Goal: Task Accomplishment & Management: Use online tool/utility

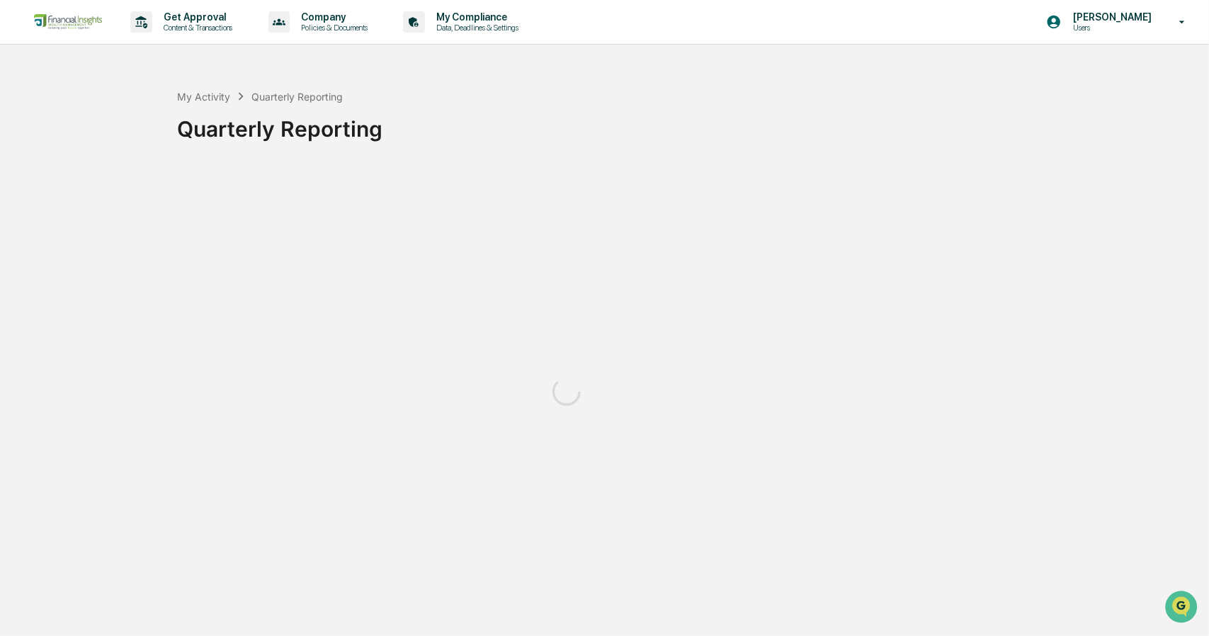
click at [539, 161] on div "My Activity Quarterly Reporting Quarterly Reporting" at bounding box center [689, 117] width 1024 height 101
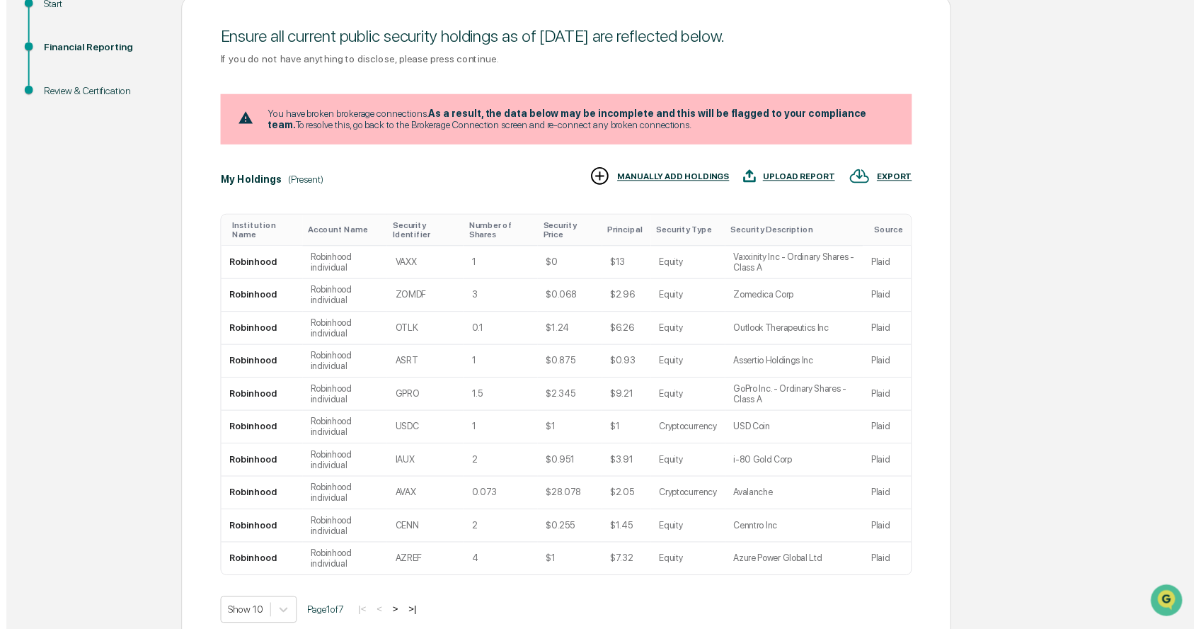
scroll to position [256, 0]
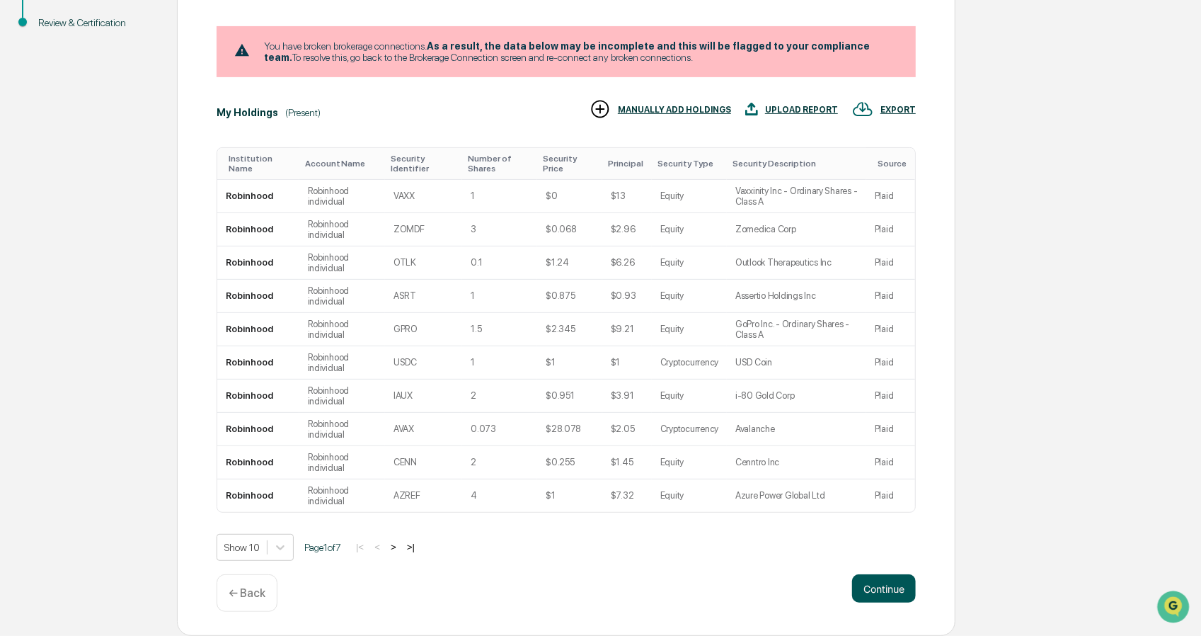
click at [885, 600] on button "Continue" at bounding box center [884, 588] width 64 height 28
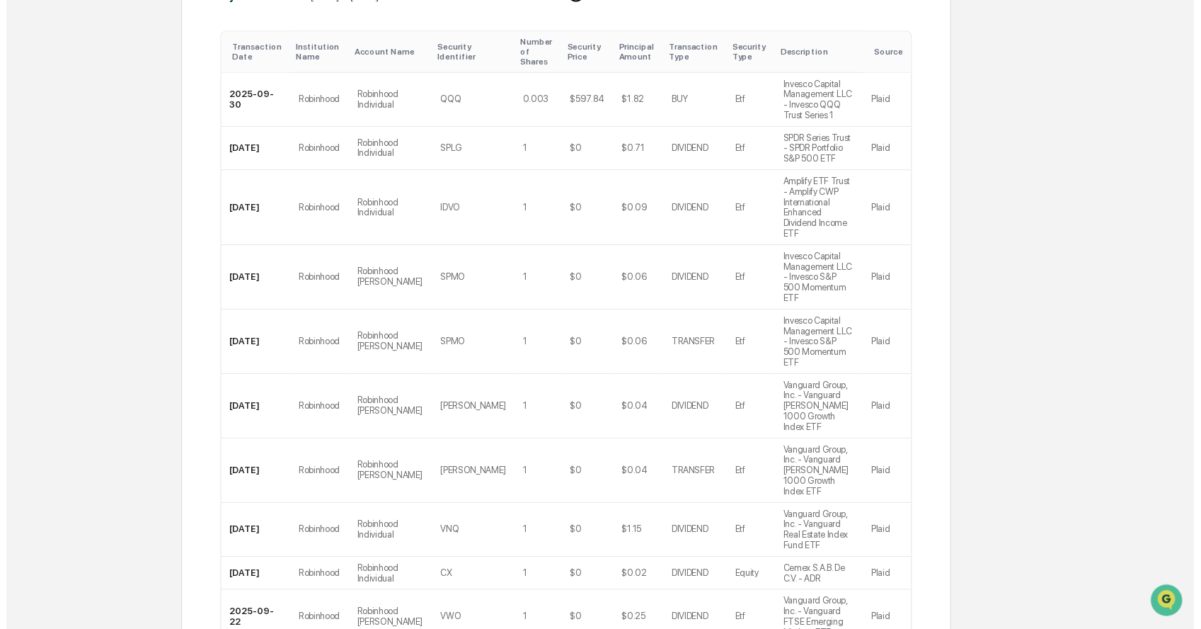
scroll to position [450, 0]
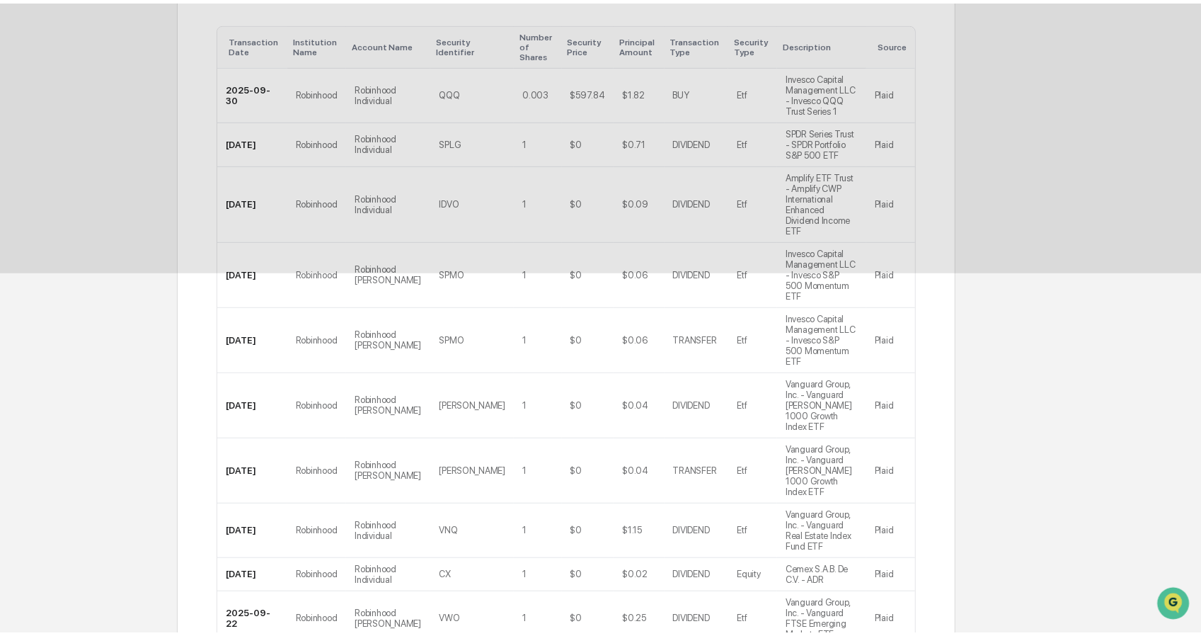
scroll to position [0, 0]
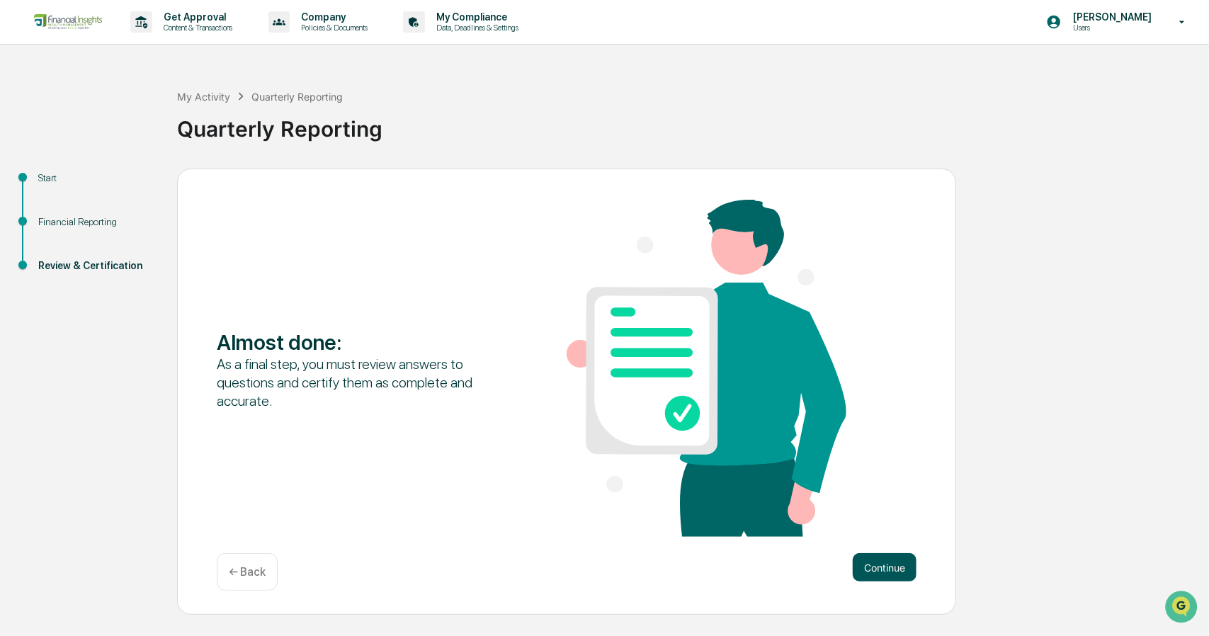
click at [898, 556] on button "Continue" at bounding box center [884, 567] width 64 height 28
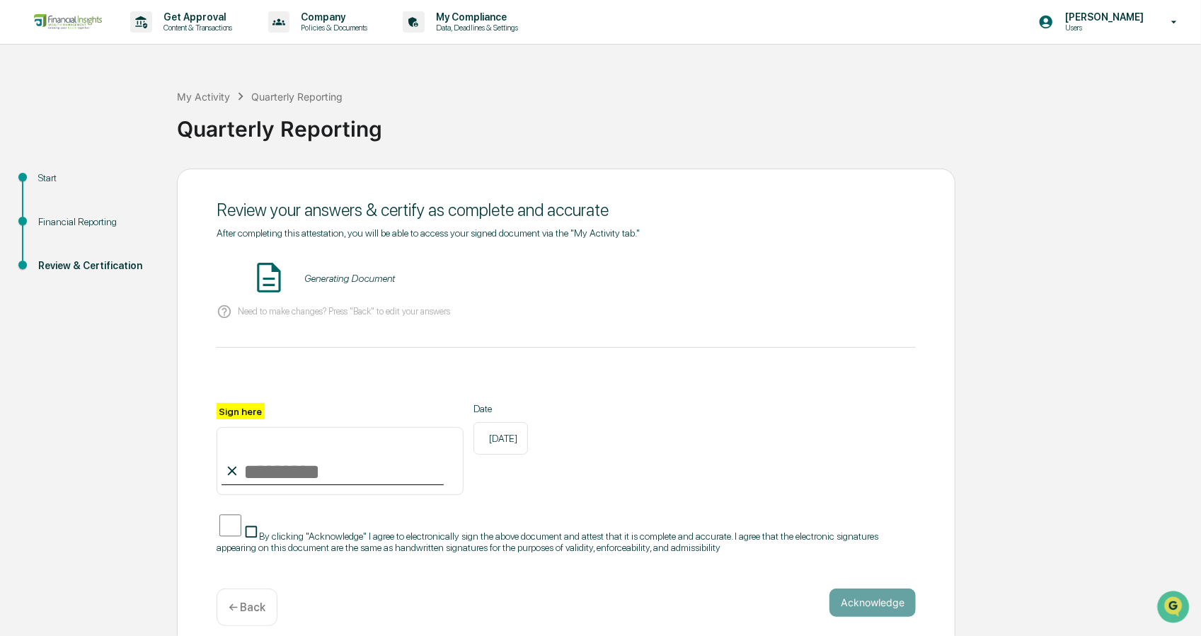
click at [324, 474] on input "Sign here" at bounding box center [340, 461] width 247 height 68
type input "**********"
click at [852, 275] on button "VIEW" at bounding box center [835, 278] width 92 height 24
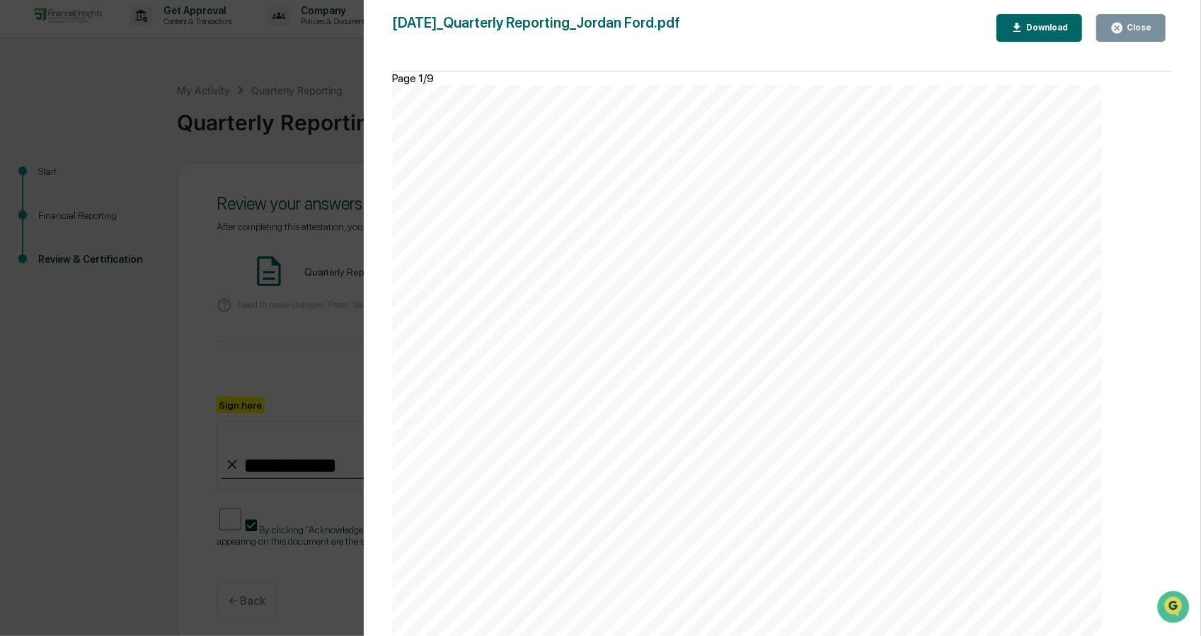
scroll to position [7, 0]
click at [850, 275] on div "[DATE] Financial Insights Wealth Management Quarterly Reporting - [PERSON_NAME]…" at bounding box center [747, 587] width 710 height 1005
click at [1119, 30] on icon "button" at bounding box center [1117, 28] width 11 height 11
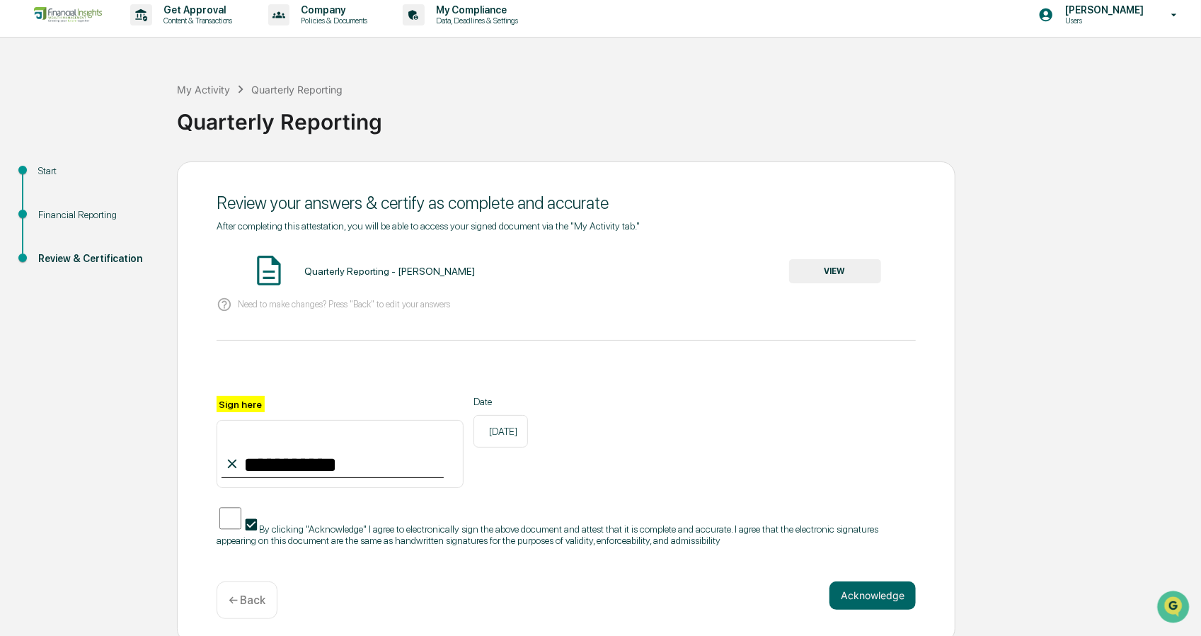
click at [831, 273] on button "VIEW" at bounding box center [835, 271] width 92 height 24
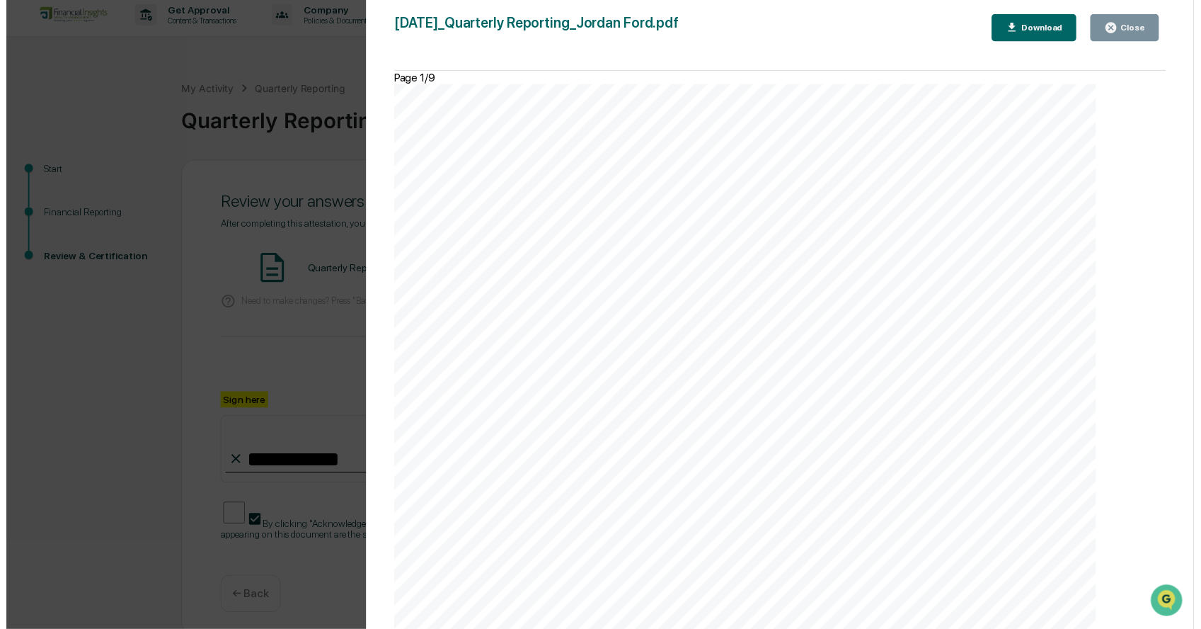
scroll to position [8626, 0]
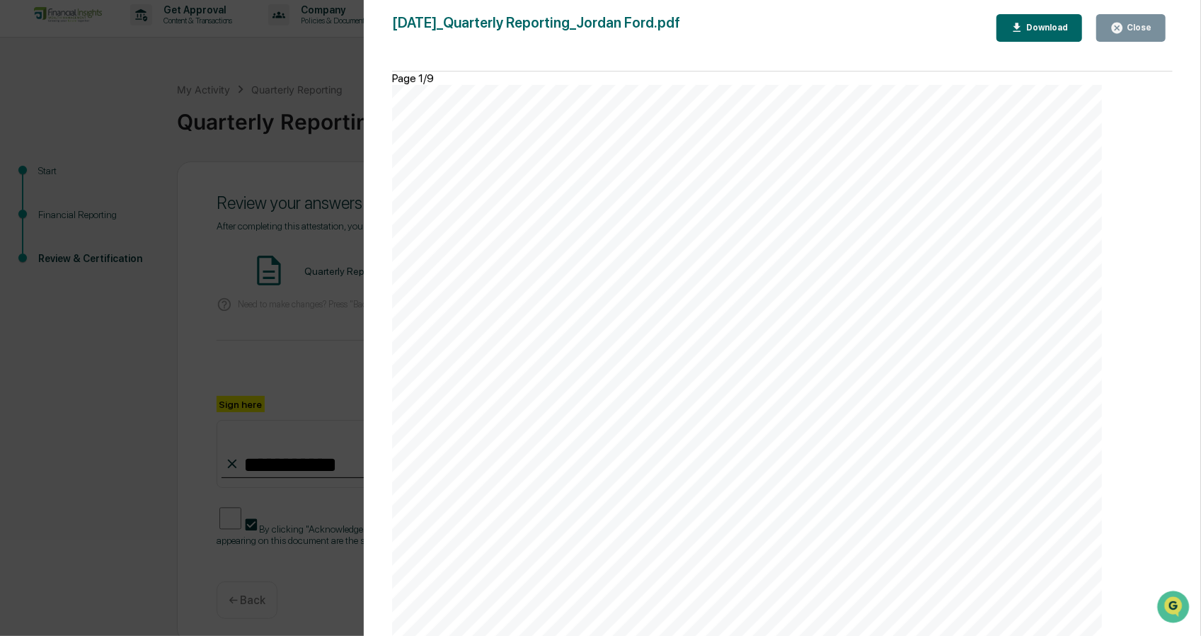
click at [1129, 30] on div "Close" at bounding box center [1138, 28] width 28 height 10
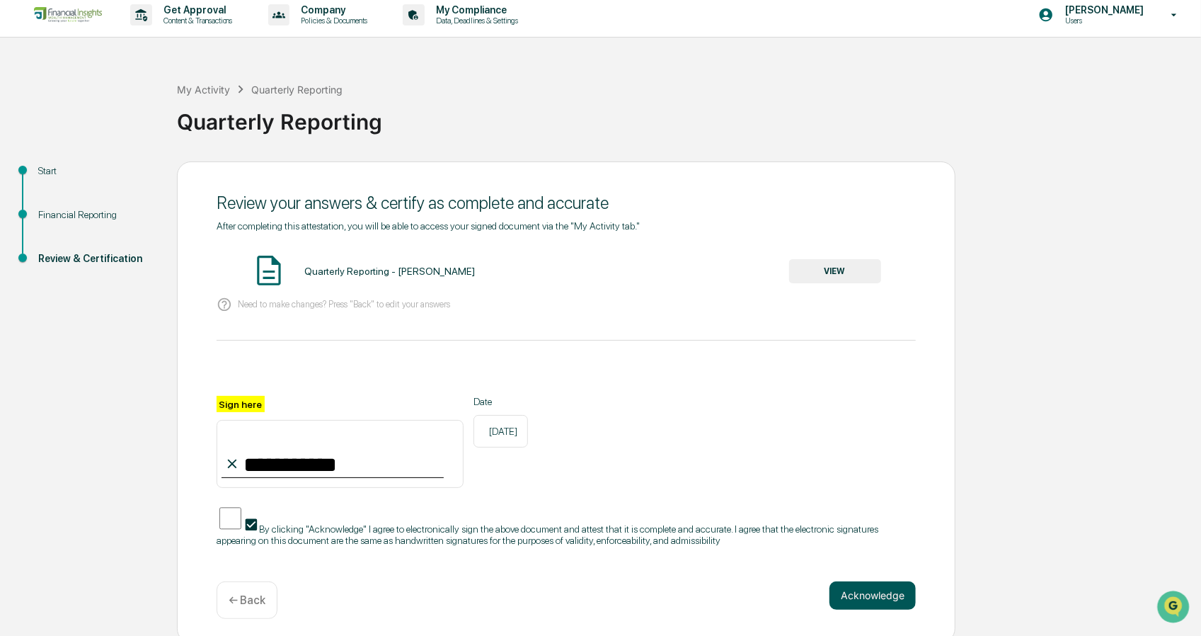
click at [867, 594] on button "Acknowledge" at bounding box center [873, 595] width 86 height 28
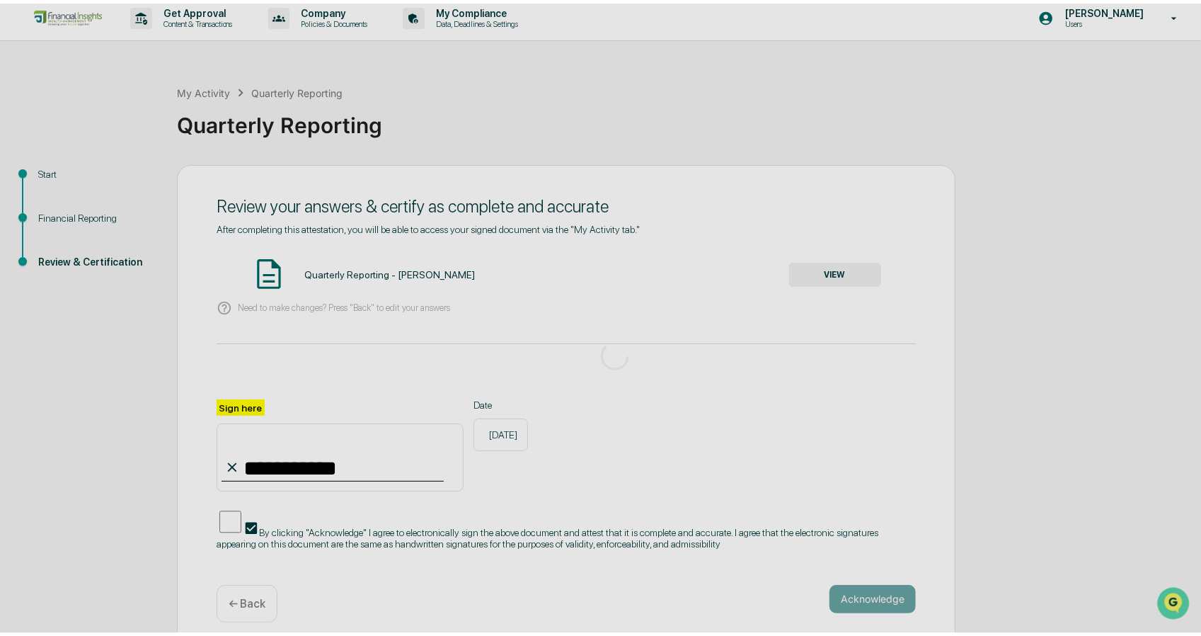
scroll to position [0, 0]
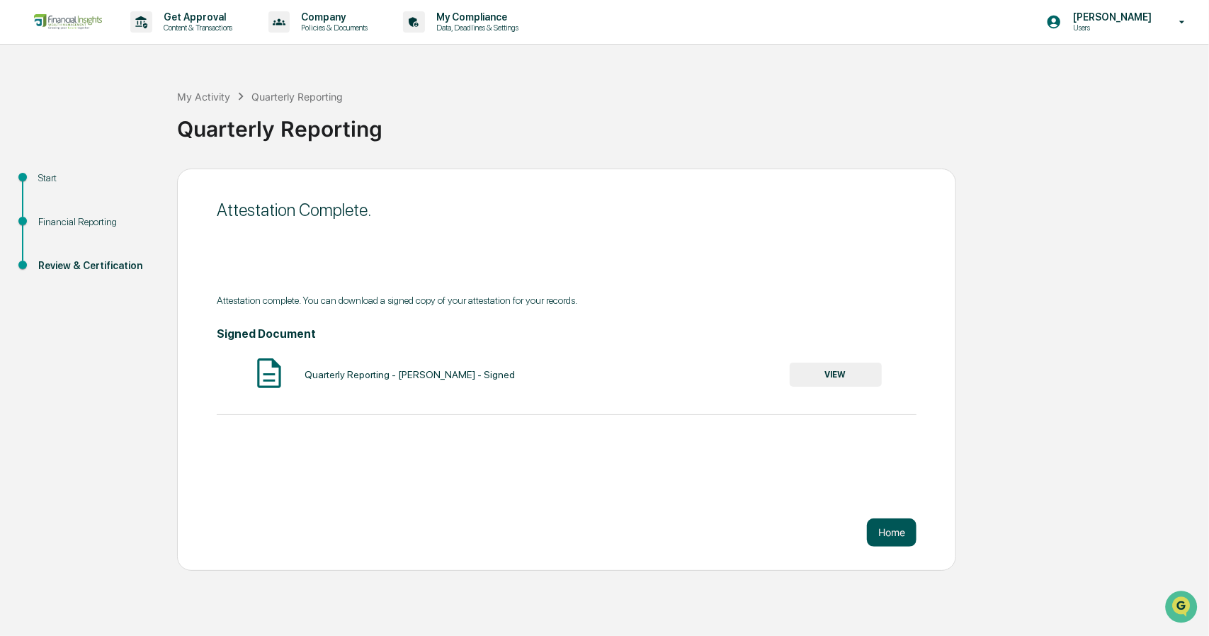
click at [891, 535] on button "Home" at bounding box center [892, 532] width 50 height 28
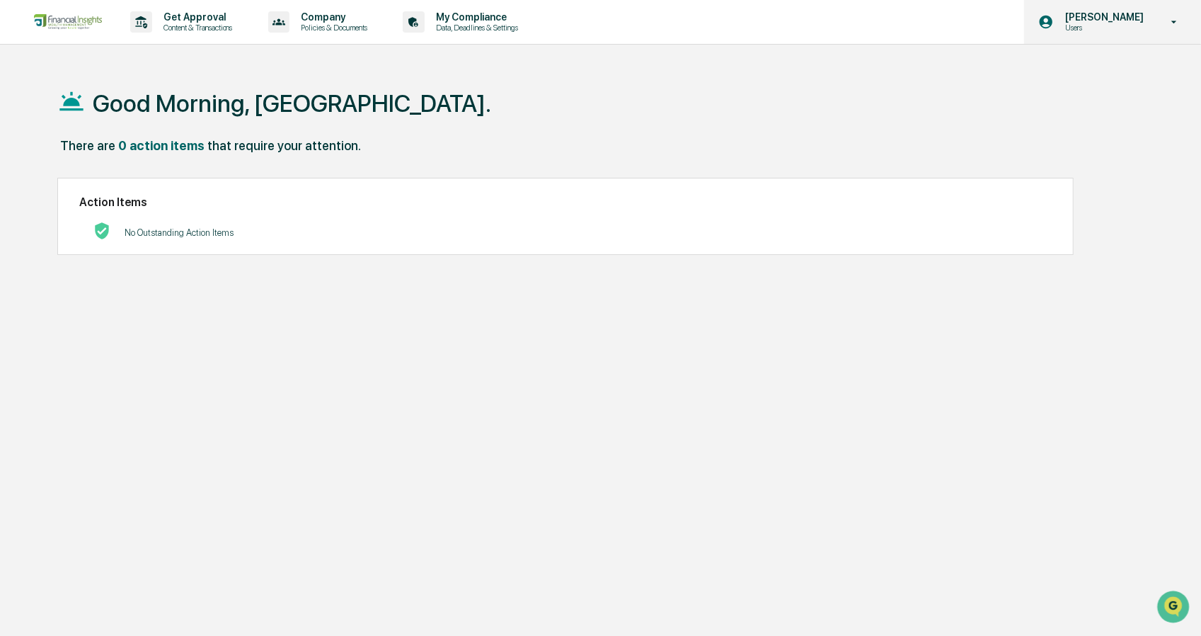
click at [1116, 18] on p "[PERSON_NAME]" at bounding box center [1102, 16] width 97 height 11
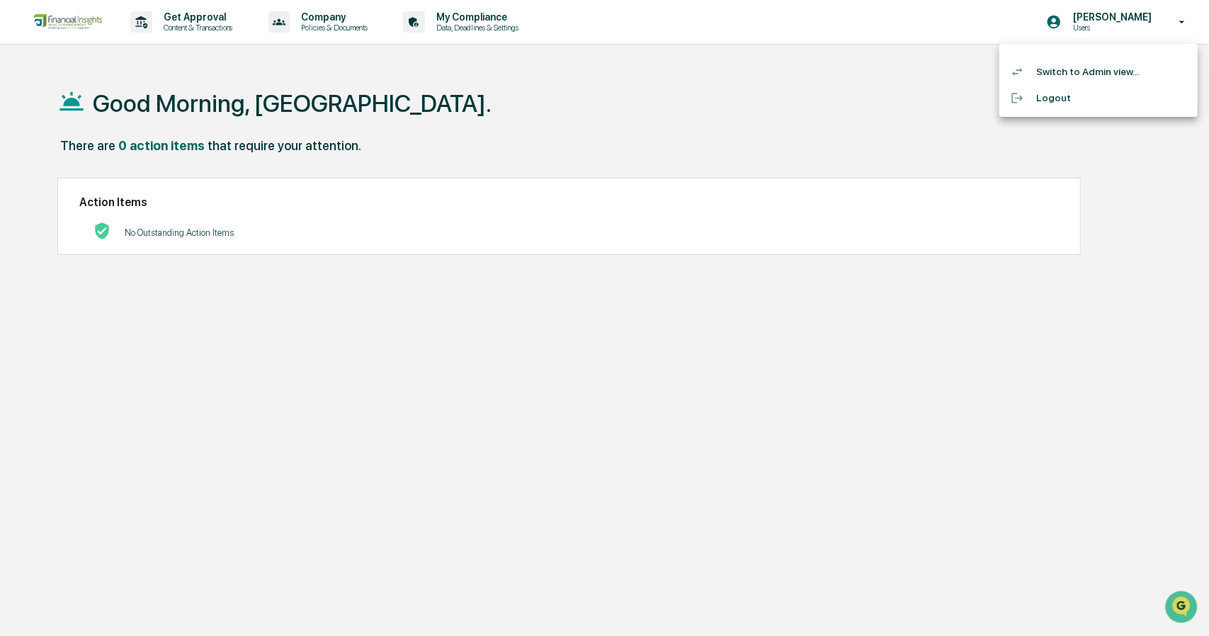
click at [1085, 71] on li "Switch to Admin view..." at bounding box center [1098, 72] width 198 height 26
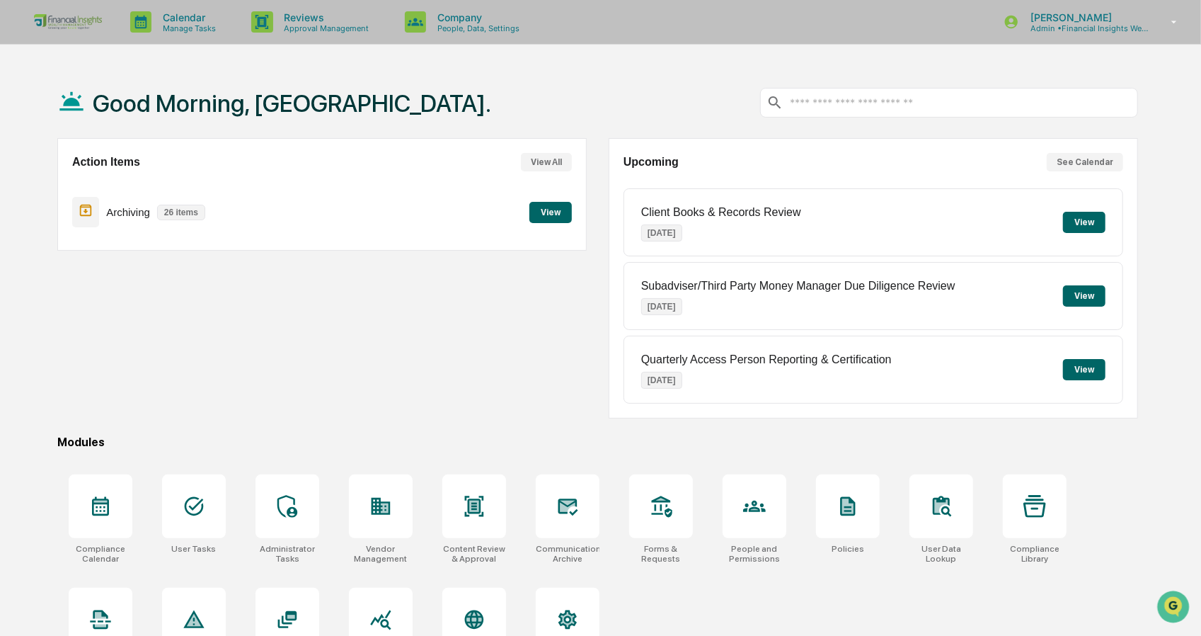
click at [541, 209] on button "View" at bounding box center [551, 212] width 42 height 21
